Goal: Task Accomplishment & Management: Use online tool/utility

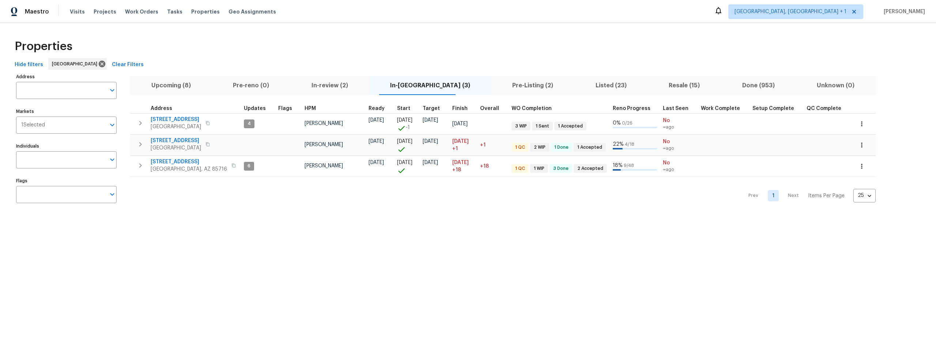
click at [273, 222] on html "Maestro Visits Projects Work Orders Tasks Properties Geo Assignments Albuquerqu…" at bounding box center [468, 111] width 936 height 222
click at [170, 85] on span "Upcoming (8)" at bounding box center [171, 85] width 73 height 10
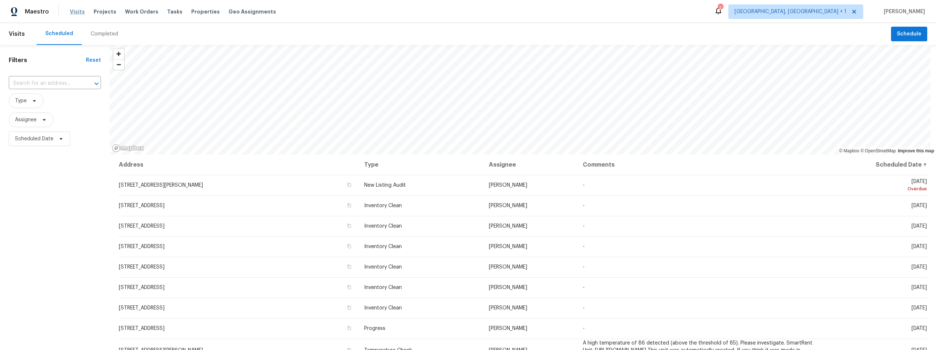
click at [77, 11] on span "Visits" at bounding box center [77, 11] width 15 height 7
click at [53, 213] on div "Filters Reset ​ Type Assignee Scheduled Date" at bounding box center [55, 240] width 110 height 390
click at [196, 11] on span "Properties" at bounding box center [205, 11] width 29 height 7
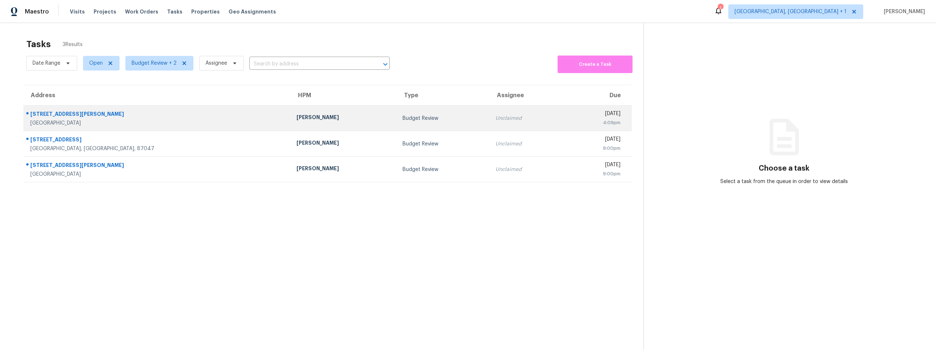
click at [67, 114] on div "7604 Callow St NE" at bounding box center [157, 114] width 254 height 9
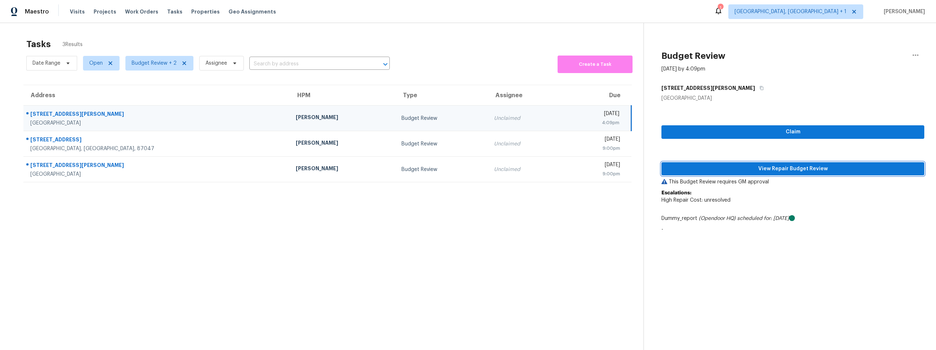
click at [759, 170] on span "View Repair Budget Review" at bounding box center [792, 168] width 251 height 9
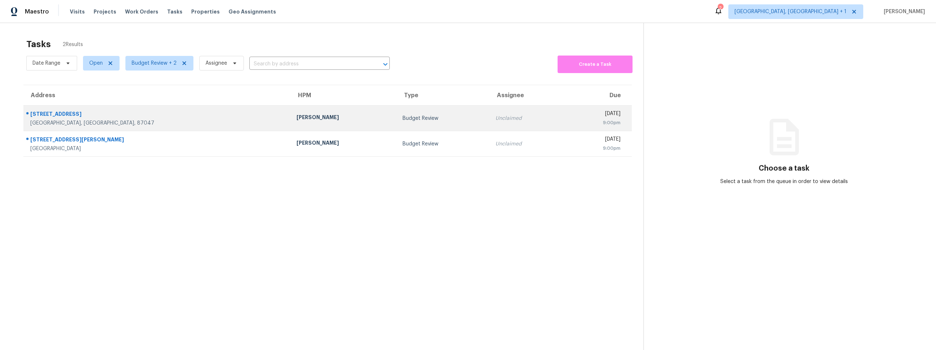
click at [177, 122] on div "[GEOGRAPHIC_DATA], [GEOGRAPHIC_DATA], 87047" at bounding box center [157, 123] width 254 height 7
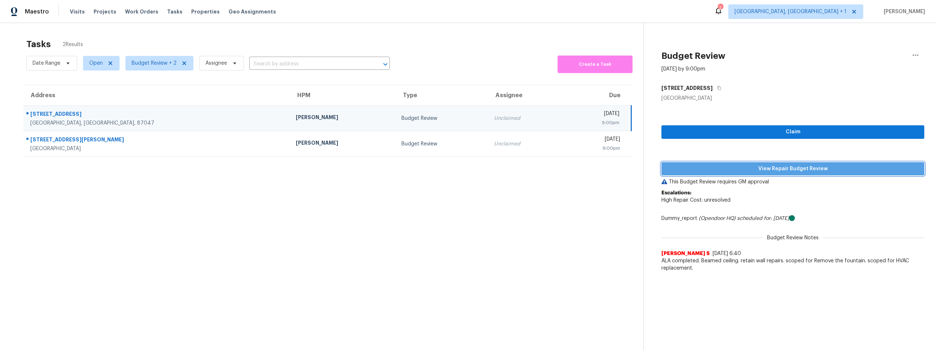
click at [754, 166] on span "View Repair Budget Review" at bounding box center [792, 168] width 251 height 9
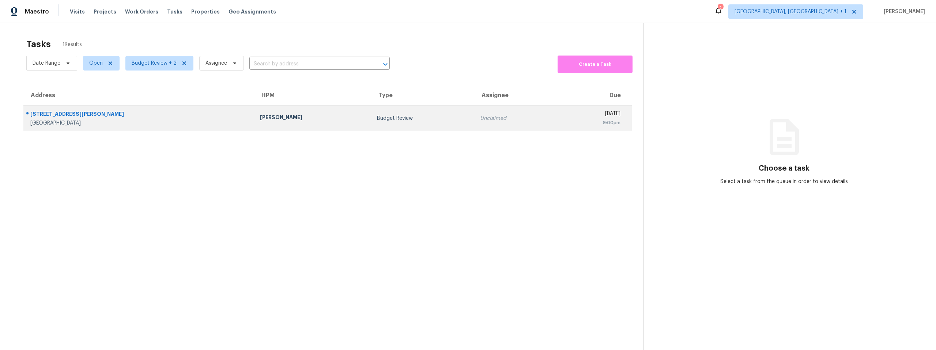
click at [260, 117] on div "[PERSON_NAME]" at bounding box center [313, 118] width 106 height 9
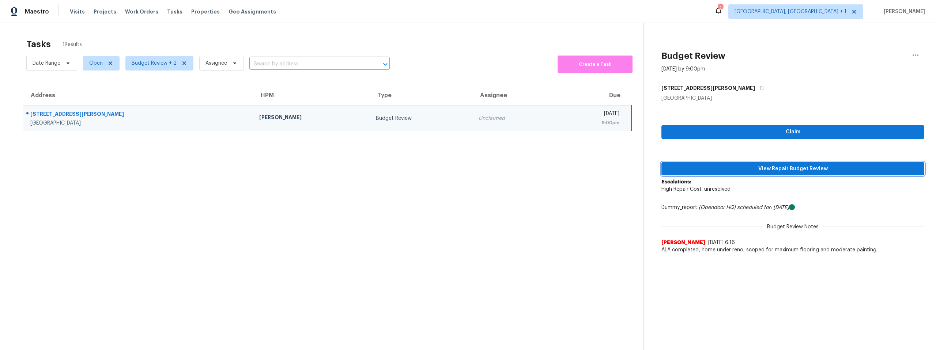
click at [733, 172] on span "View Repair Budget Review" at bounding box center [792, 168] width 251 height 9
